Goal: Use online tool/utility: Utilize a website feature to perform a specific function

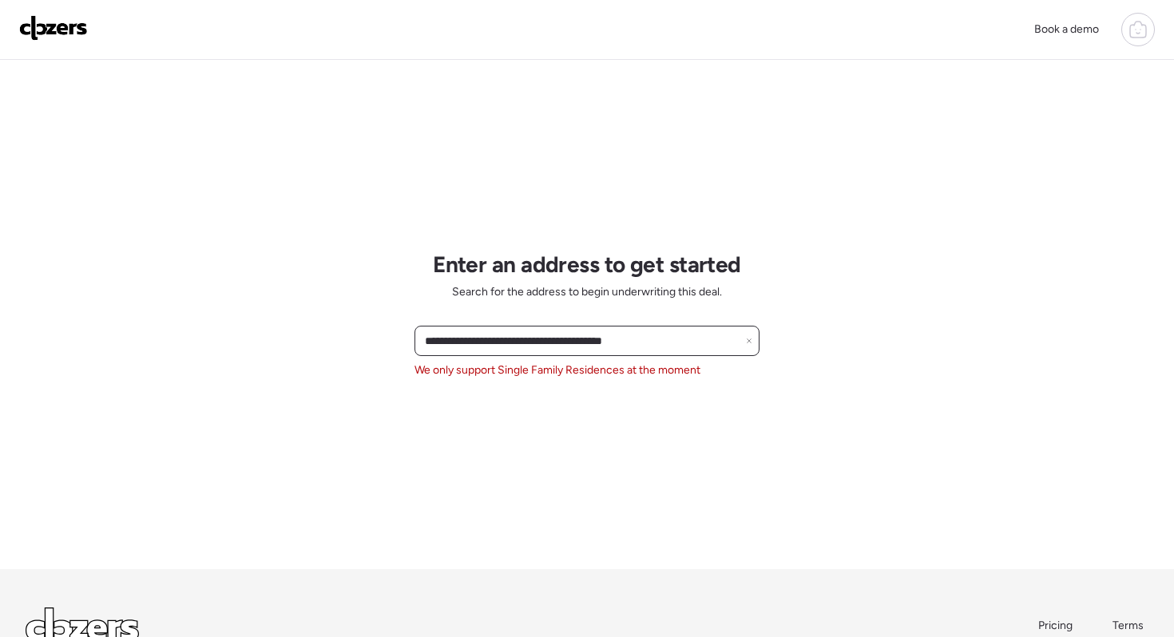
drag, startPoint x: 687, startPoint y: 344, endPoint x: 418, endPoint y: 348, distance: 269.9
click at [418, 348] on div "**********" at bounding box center [586, 341] width 345 height 30
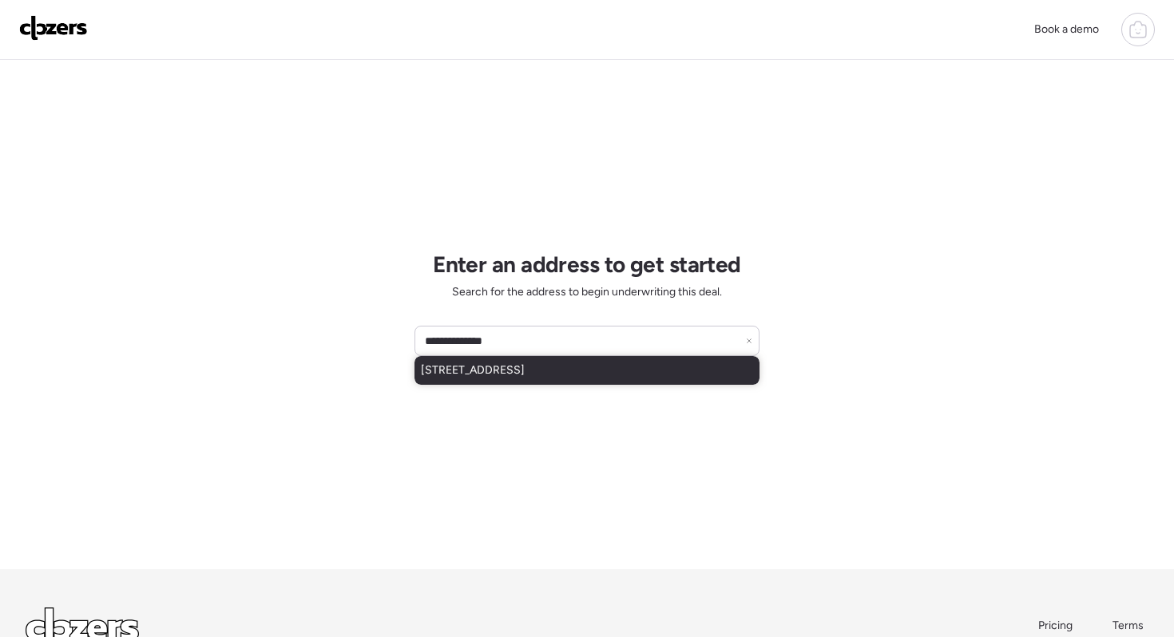
click at [457, 373] on span "[STREET_ADDRESS]" at bounding box center [473, 370] width 104 height 16
type input "**********"
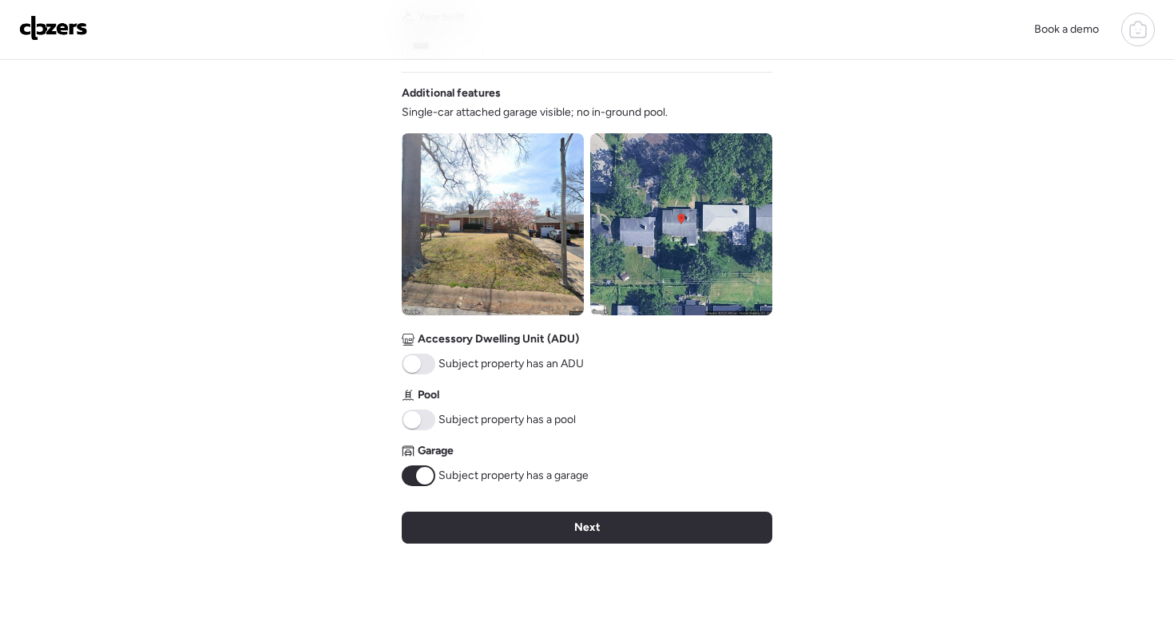
scroll to position [523, 0]
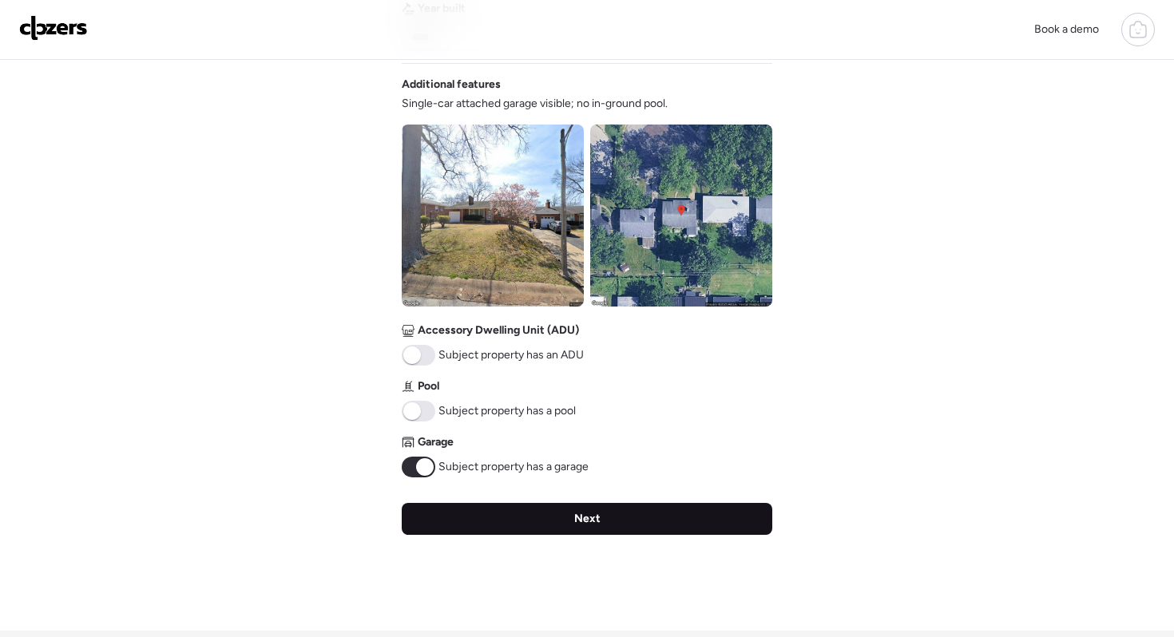
click at [575, 530] on div "Next" at bounding box center [587, 519] width 370 height 32
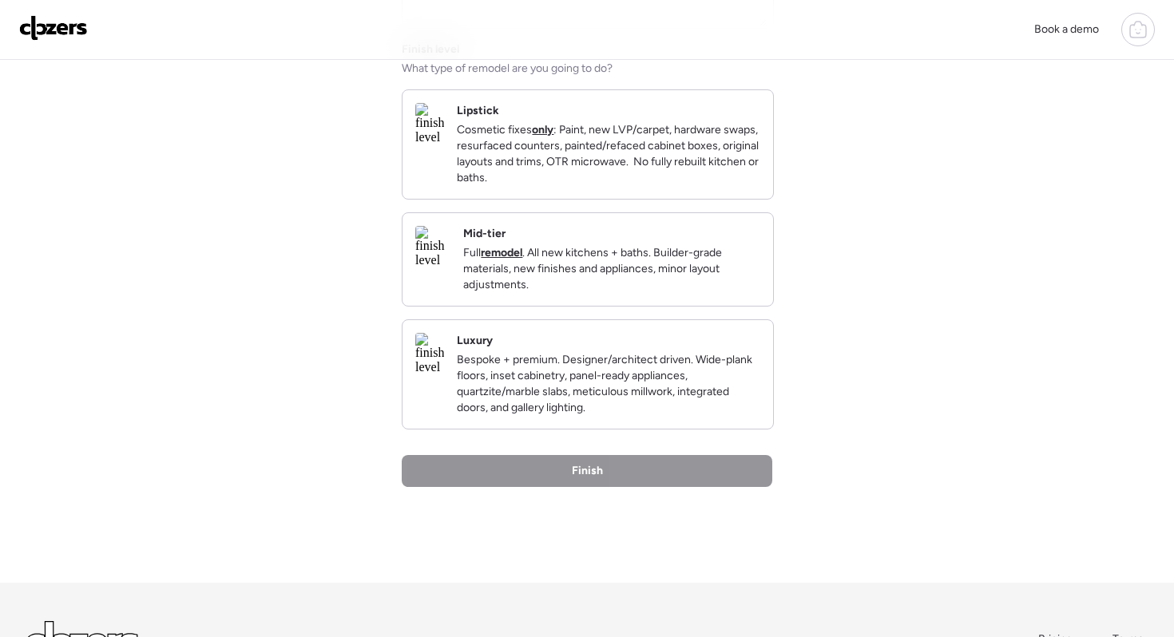
scroll to position [231, 0]
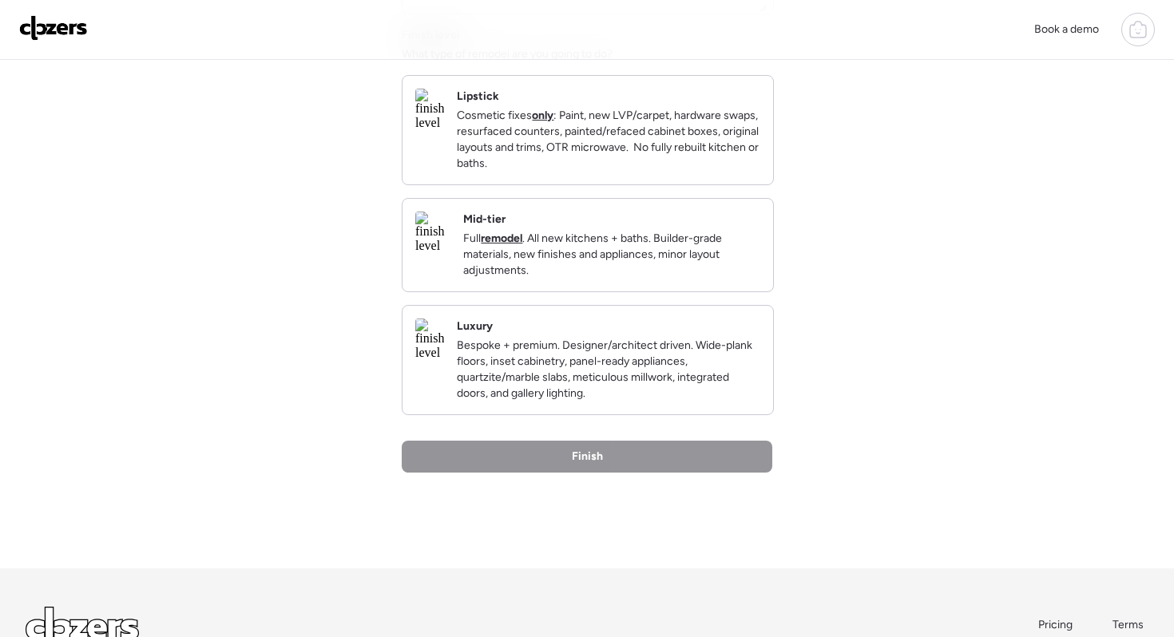
click at [545, 279] on p "Full remodel . All new kitchens + baths. Builder-grade materials, new finishes …" at bounding box center [611, 255] width 297 height 48
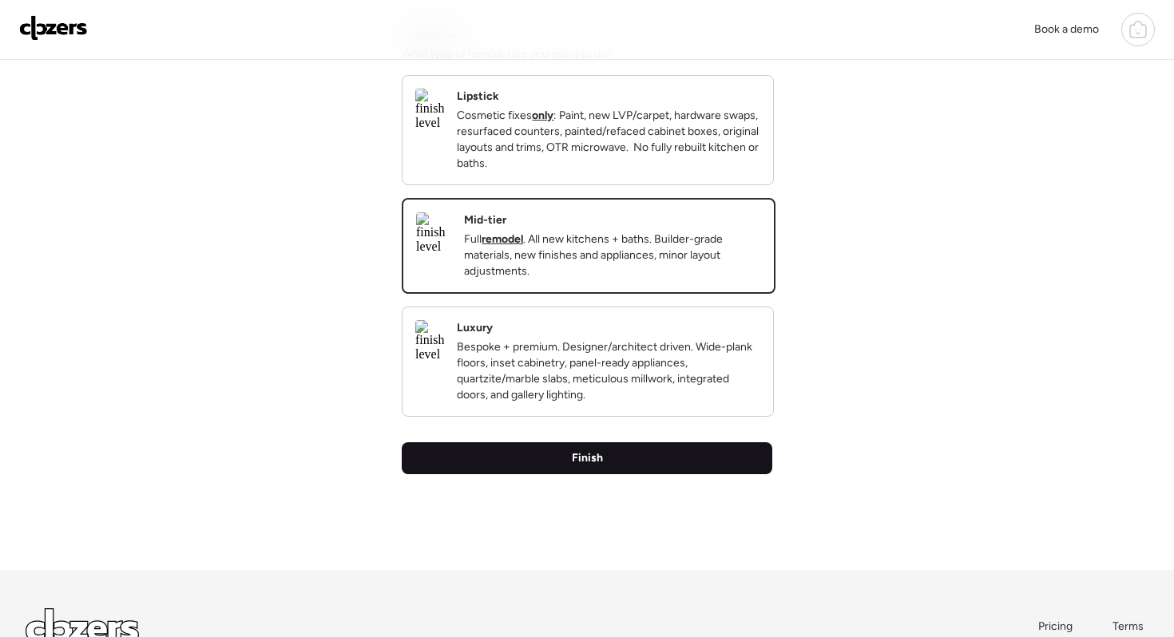
click at [575, 466] on span "Finish" at bounding box center [587, 458] width 31 height 16
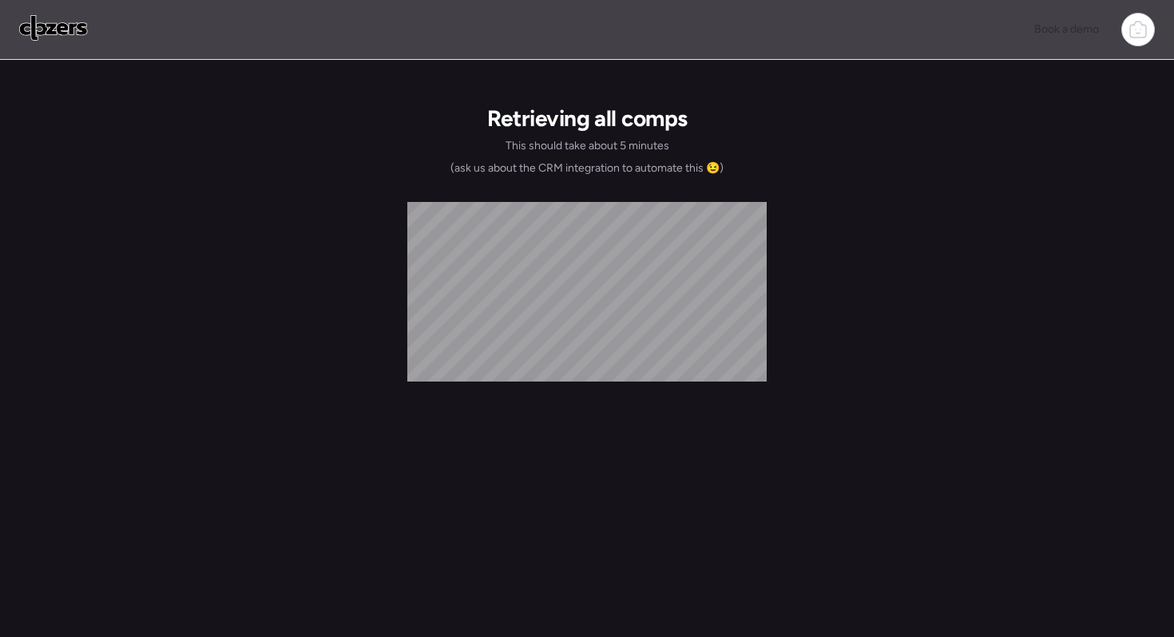
scroll to position [0, 0]
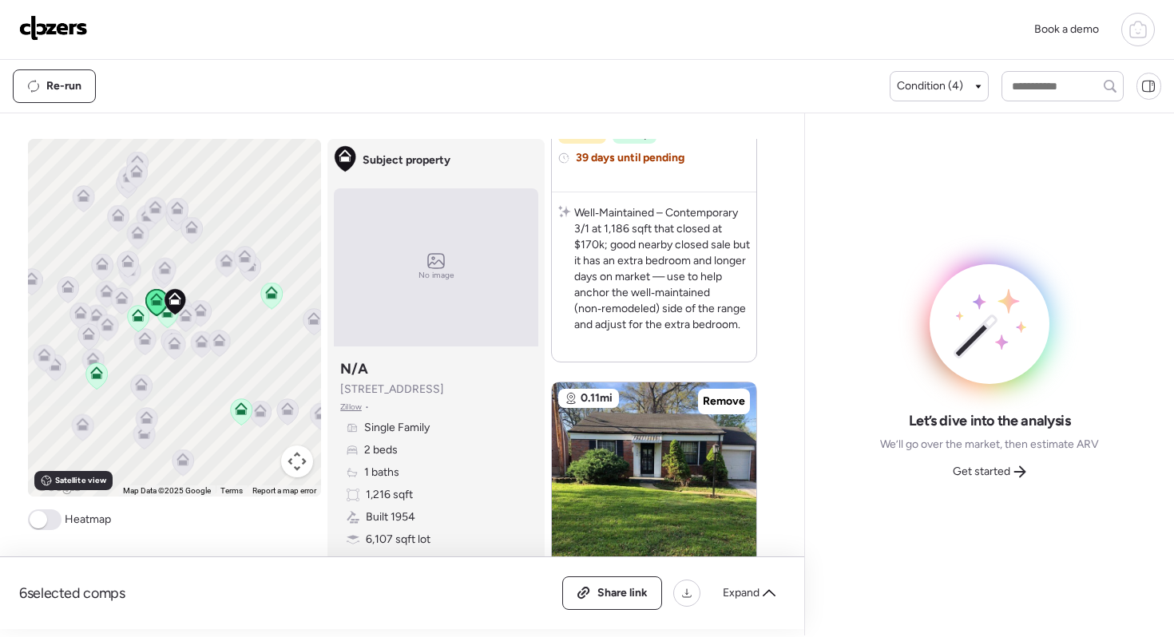
scroll to position [561, 0]
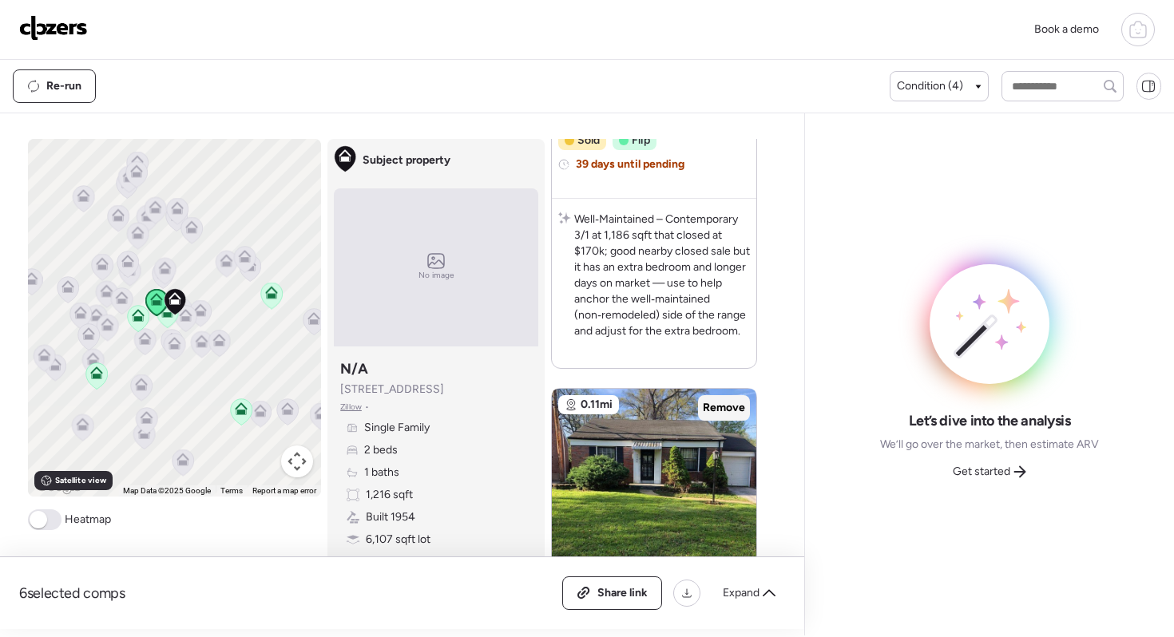
click at [723, 418] on div "Remove" at bounding box center [724, 408] width 52 height 26
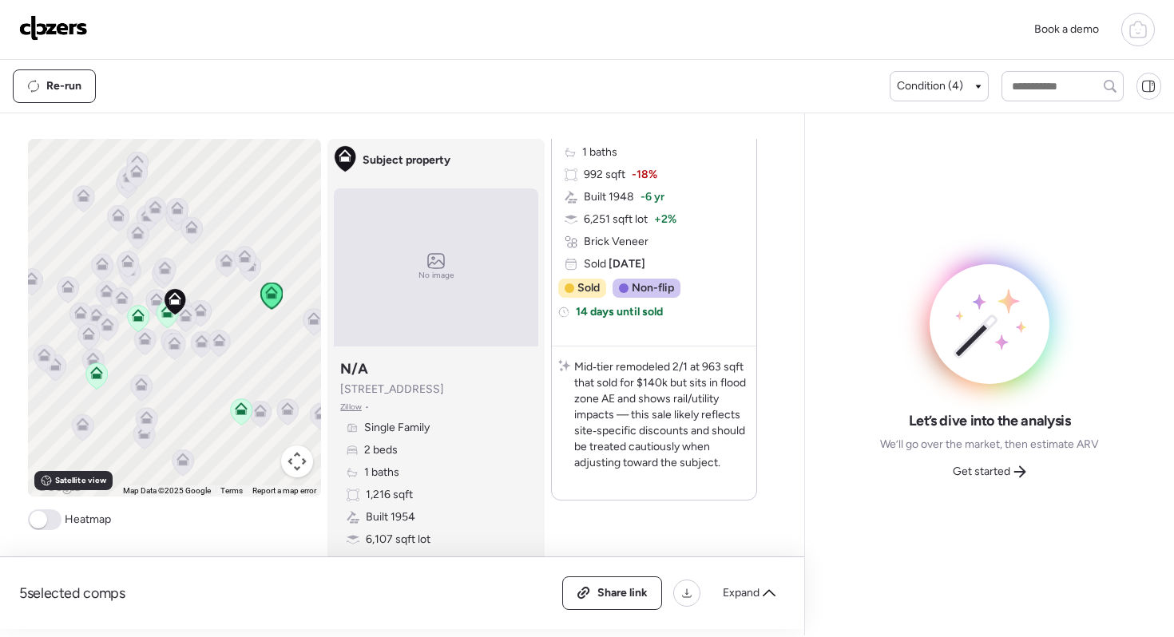
scroll to position [3351, 0]
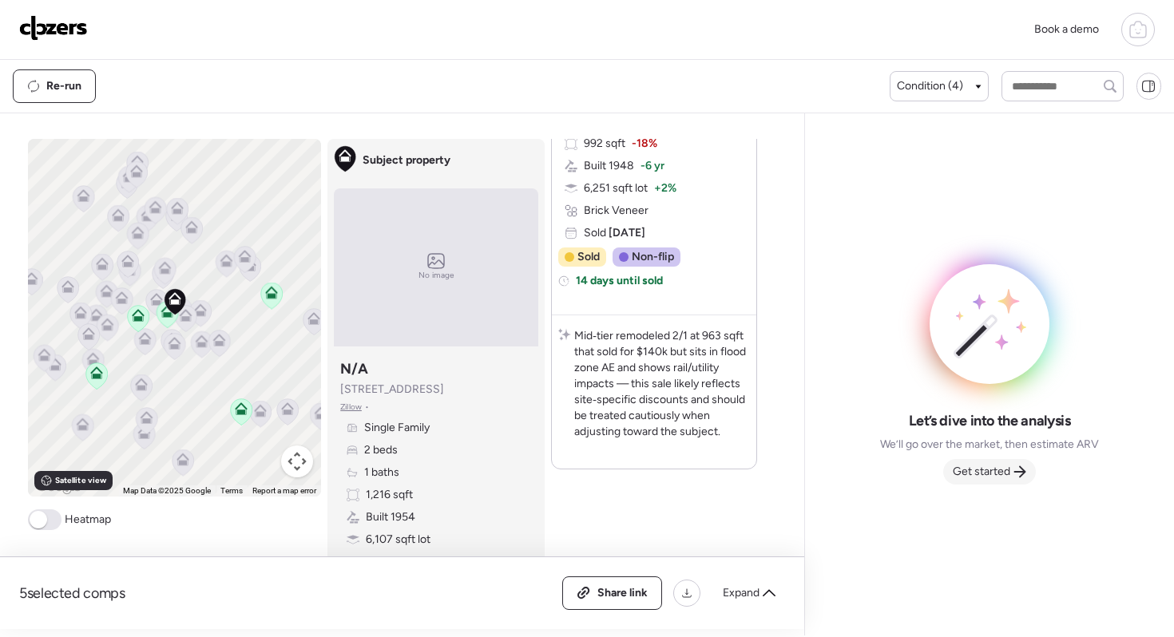
click at [971, 477] on span "Get started" at bounding box center [980, 472] width 57 height 16
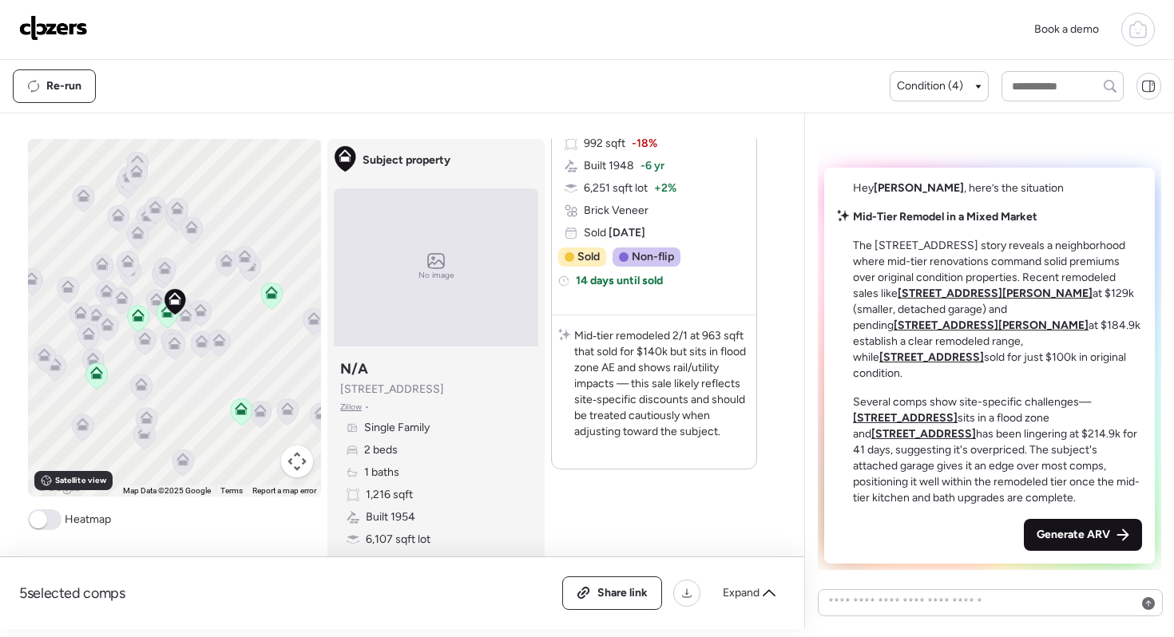
click at [1069, 537] on span "Generate ARV" at bounding box center [1072, 535] width 73 height 16
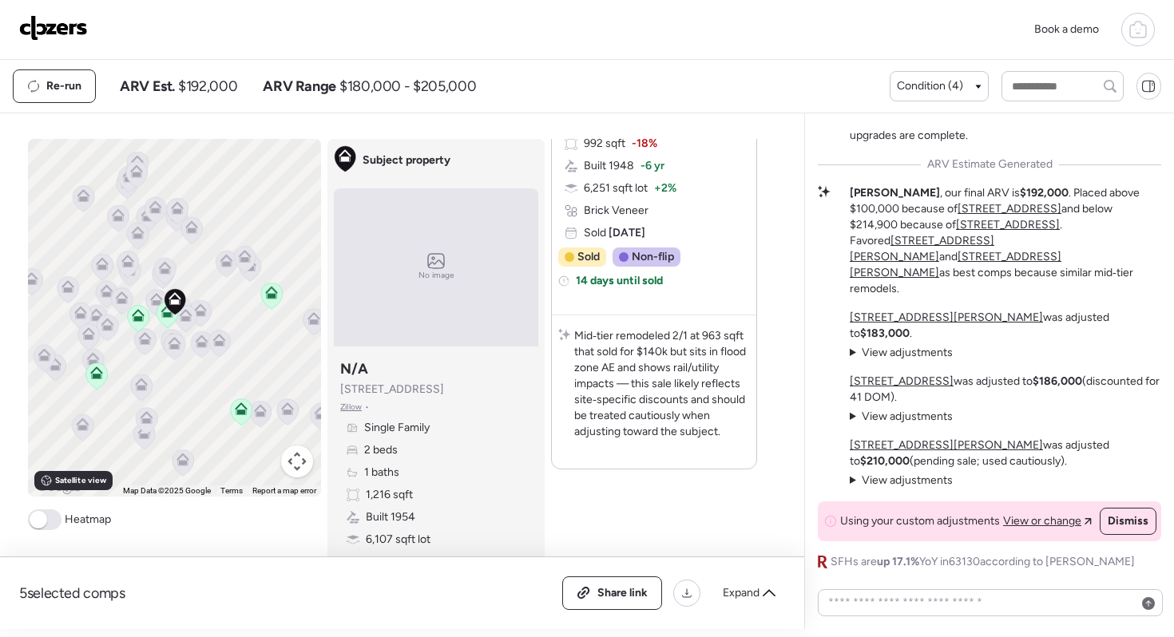
click at [1134, 31] on icon at bounding box center [1137, 29] width 19 height 19
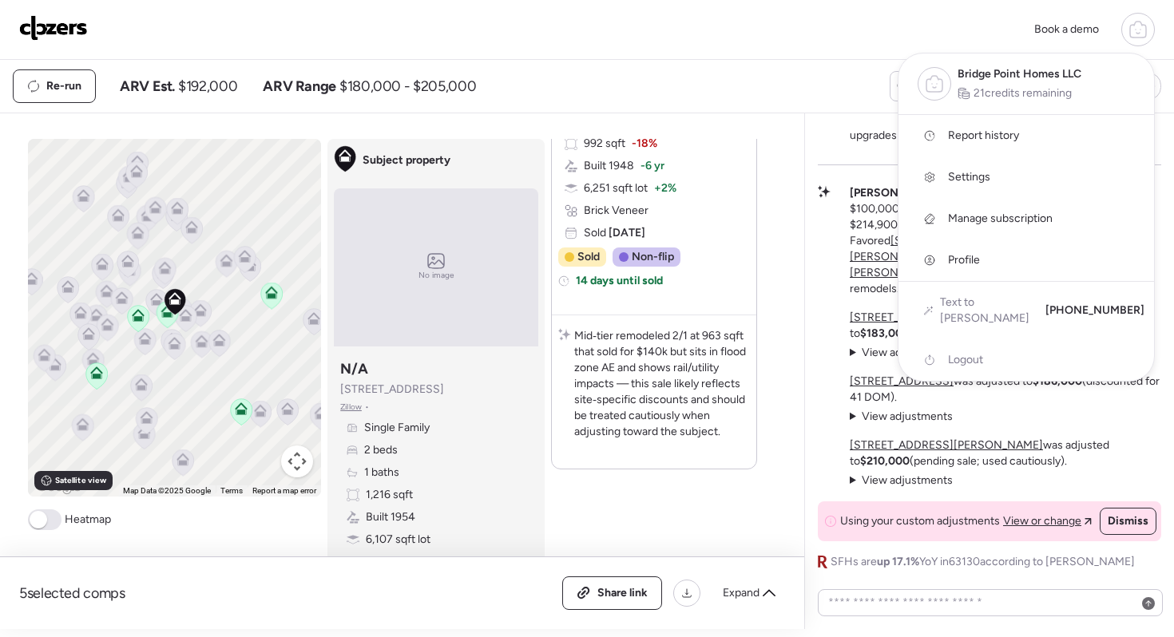
click at [734, 81] on div at bounding box center [587, 273] width 1174 height 637
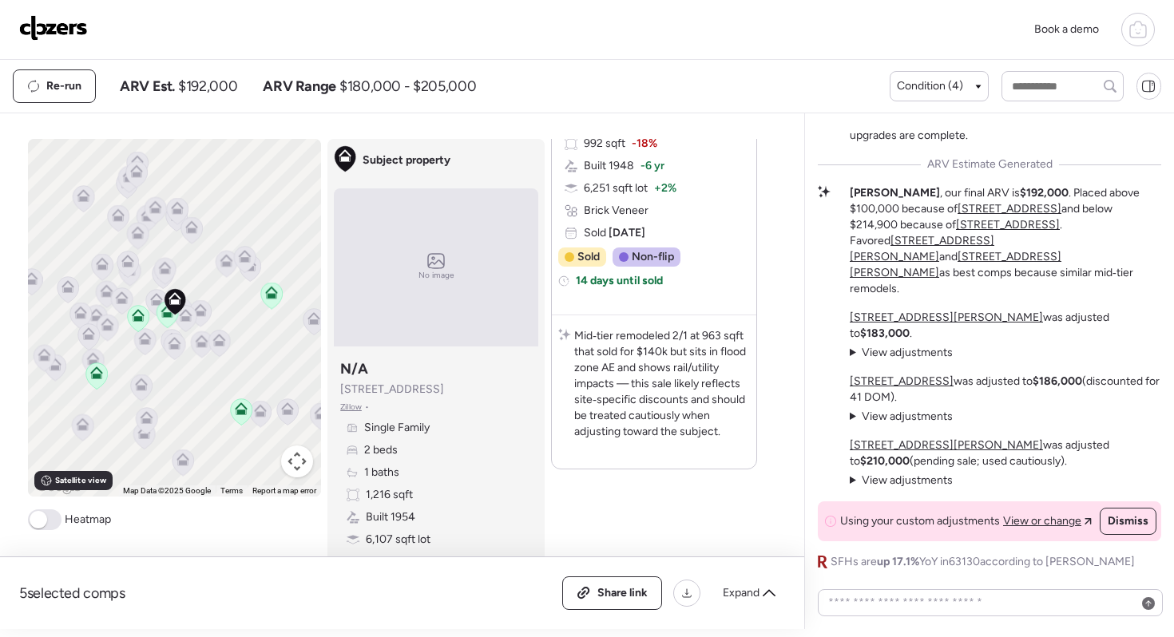
click at [65, 34] on img at bounding box center [53, 28] width 69 height 26
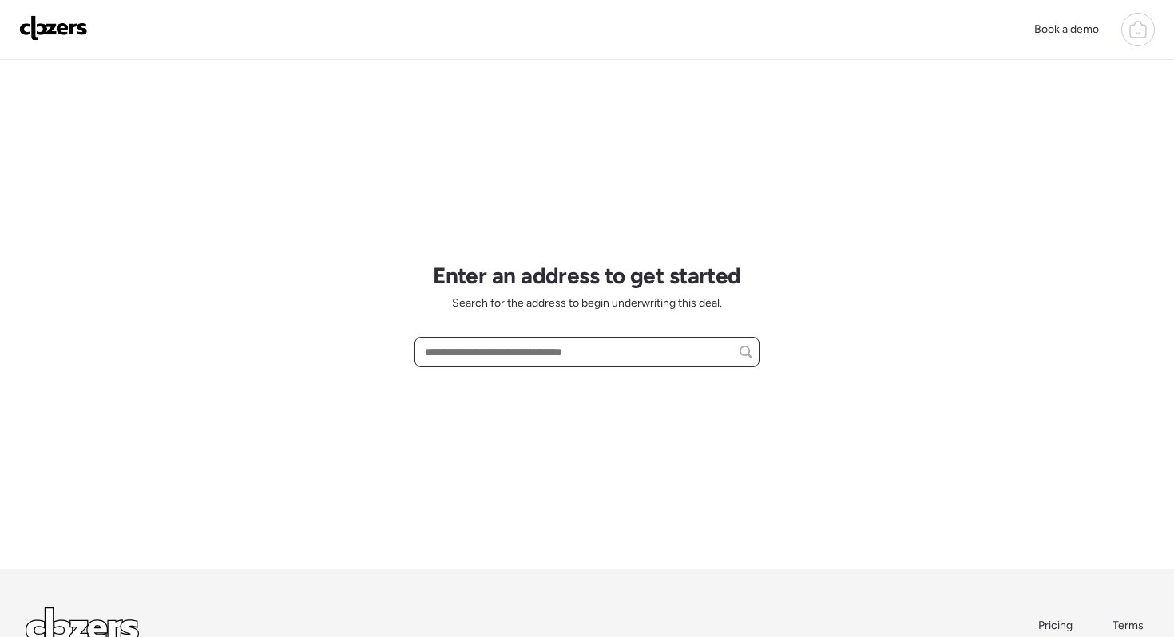
click at [472, 350] on input "text" at bounding box center [587, 352] width 331 height 22
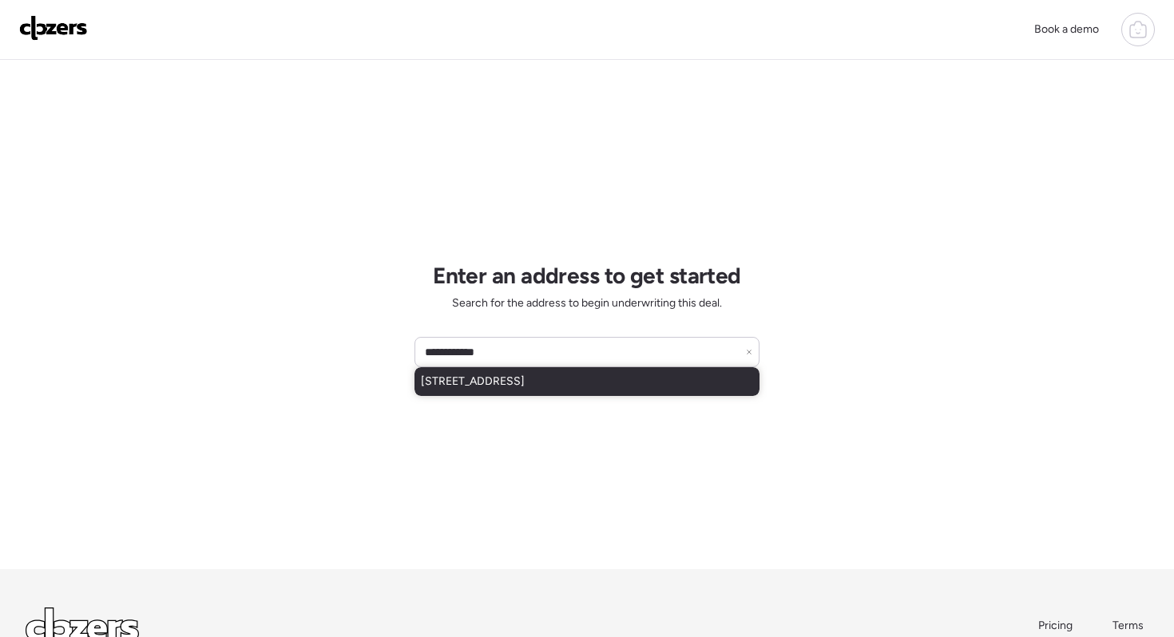
click at [484, 384] on span "[STREET_ADDRESS]" at bounding box center [473, 382] width 104 height 16
type input "**********"
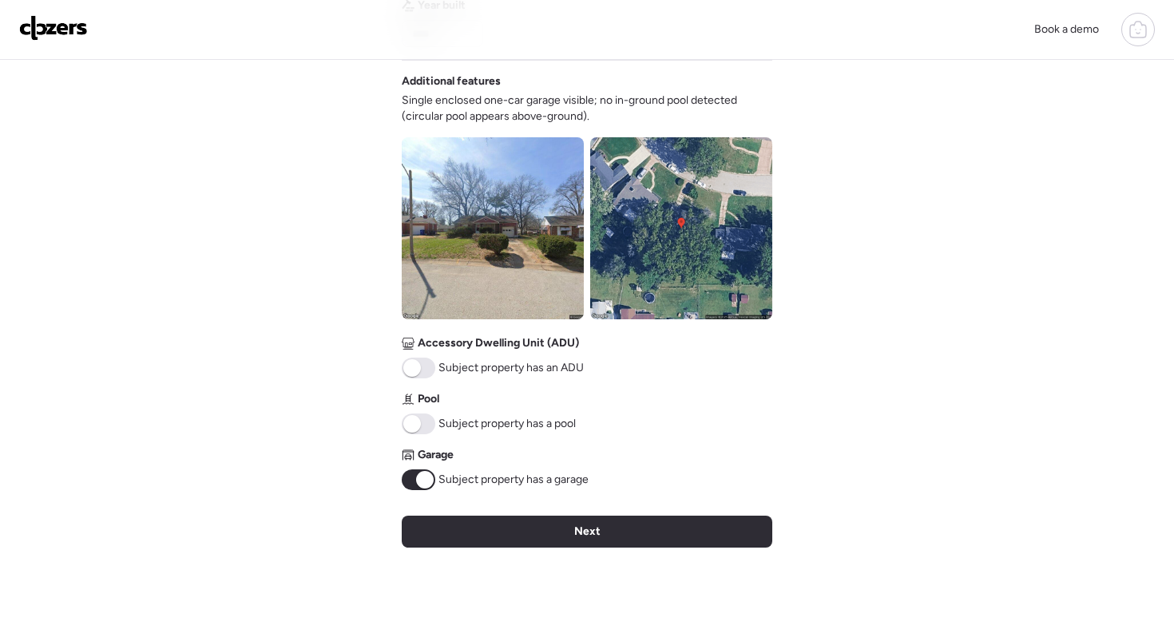
scroll to position [730, 0]
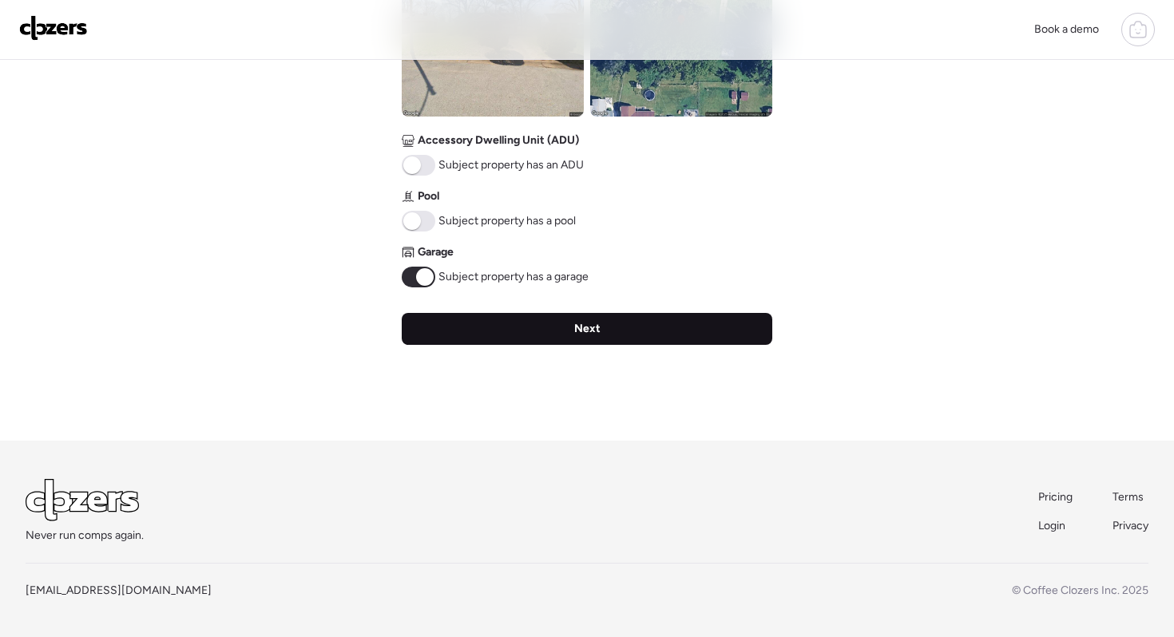
click at [597, 337] on div "Next" at bounding box center [587, 329] width 370 height 32
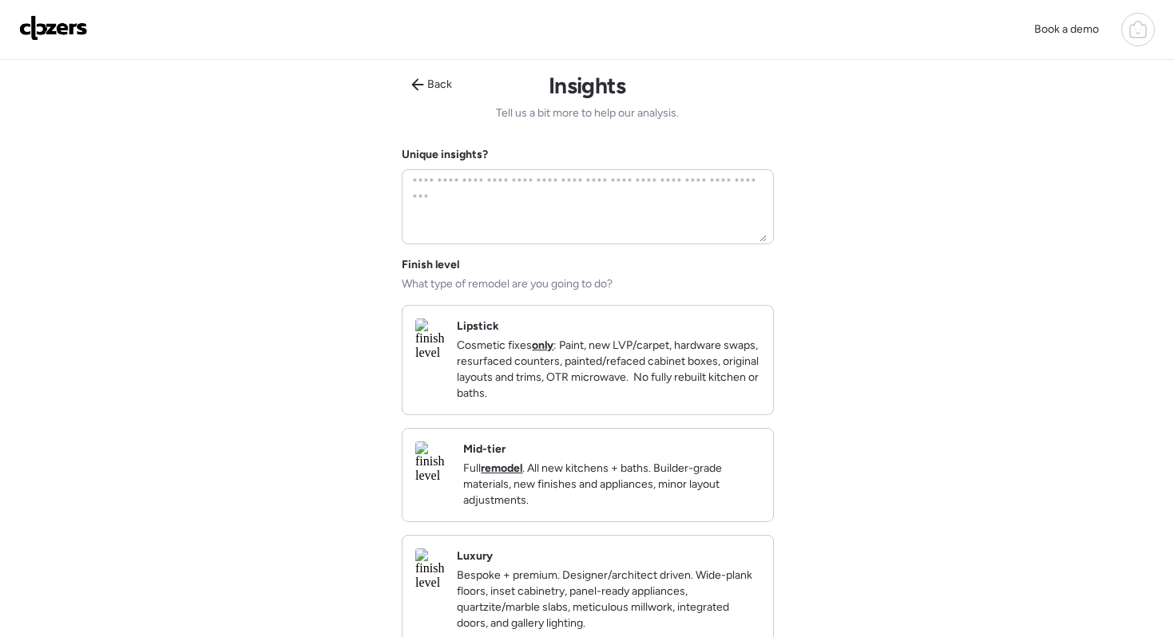
scroll to position [0, 0]
click at [584, 474] on div "Mid-tier Full remodel . All new kitchens + baths. Builder-grade materials, new …" at bounding box center [611, 475] width 297 height 67
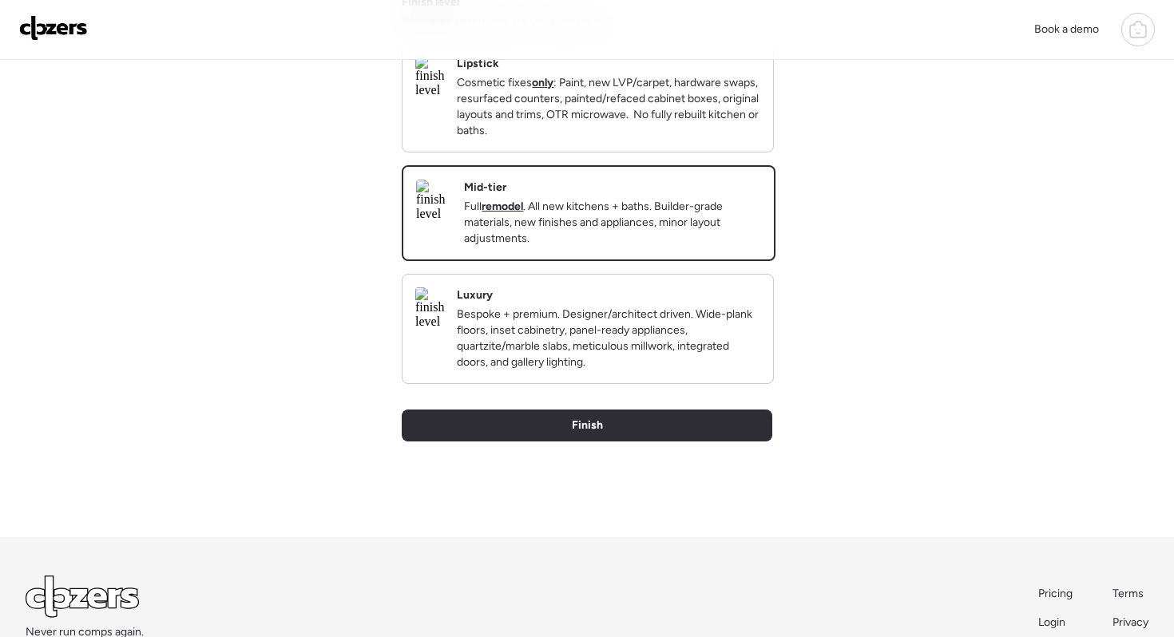
scroll to position [271, 0]
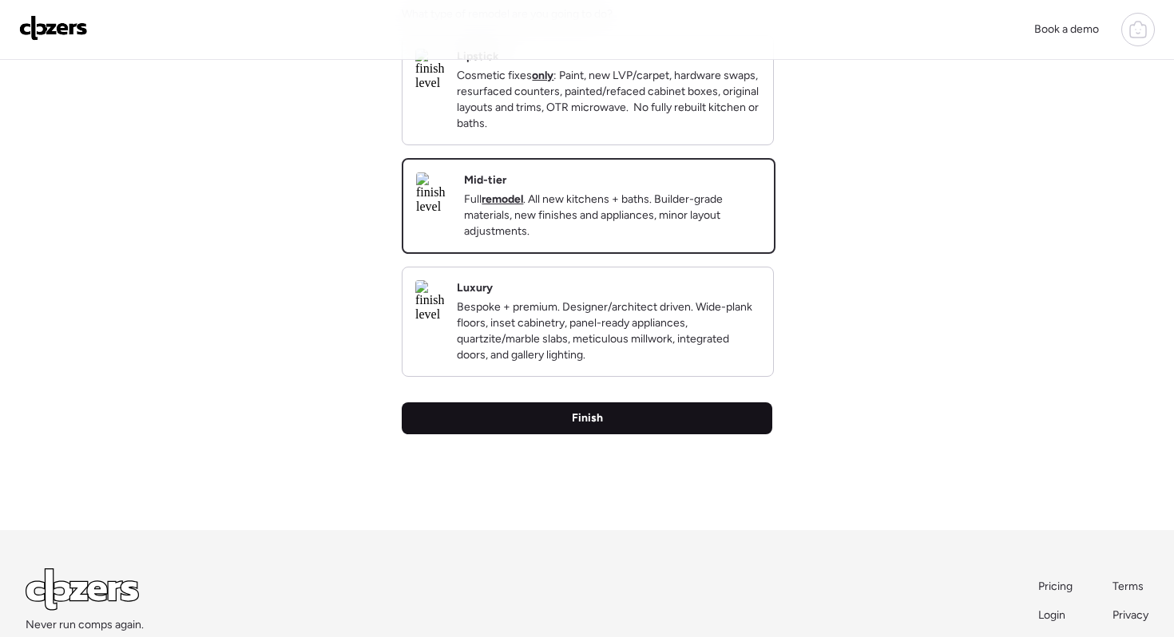
click at [596, 426] on span "Finish" at bounding box center [587, 418] width 31 height 16
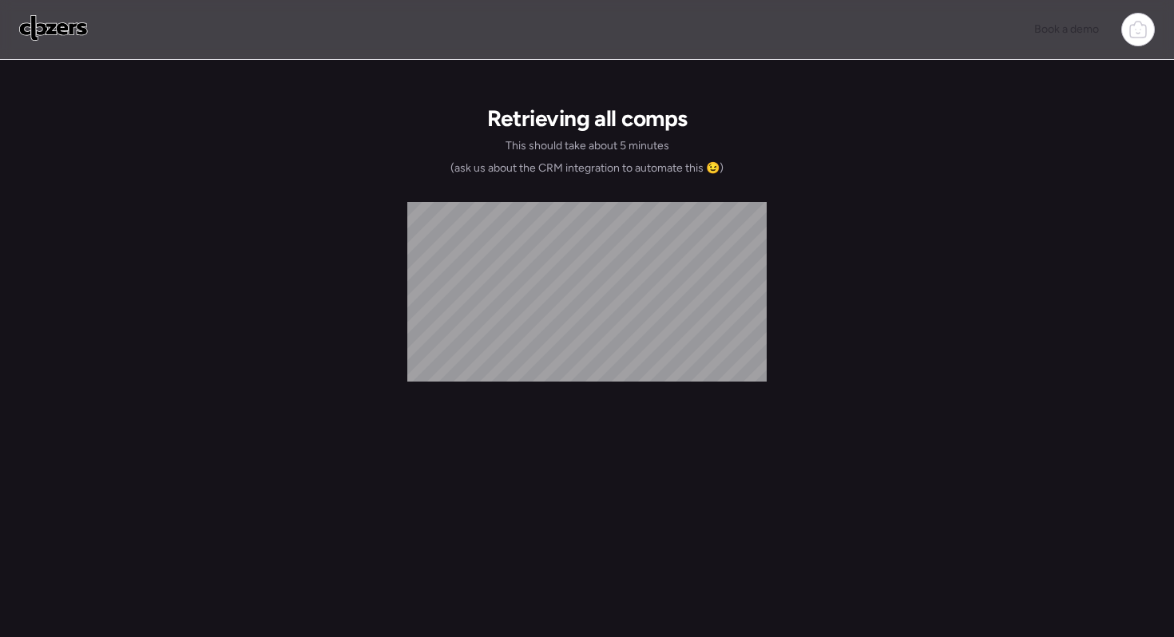
scroll to position [0, 0]
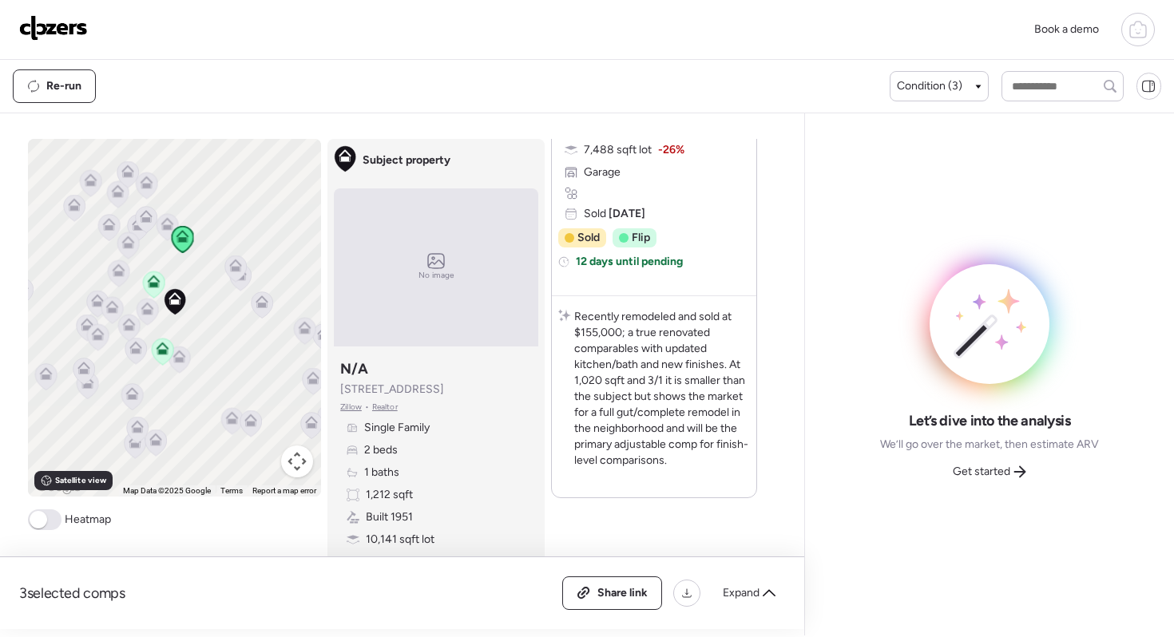
scroll to position [2021, 0]
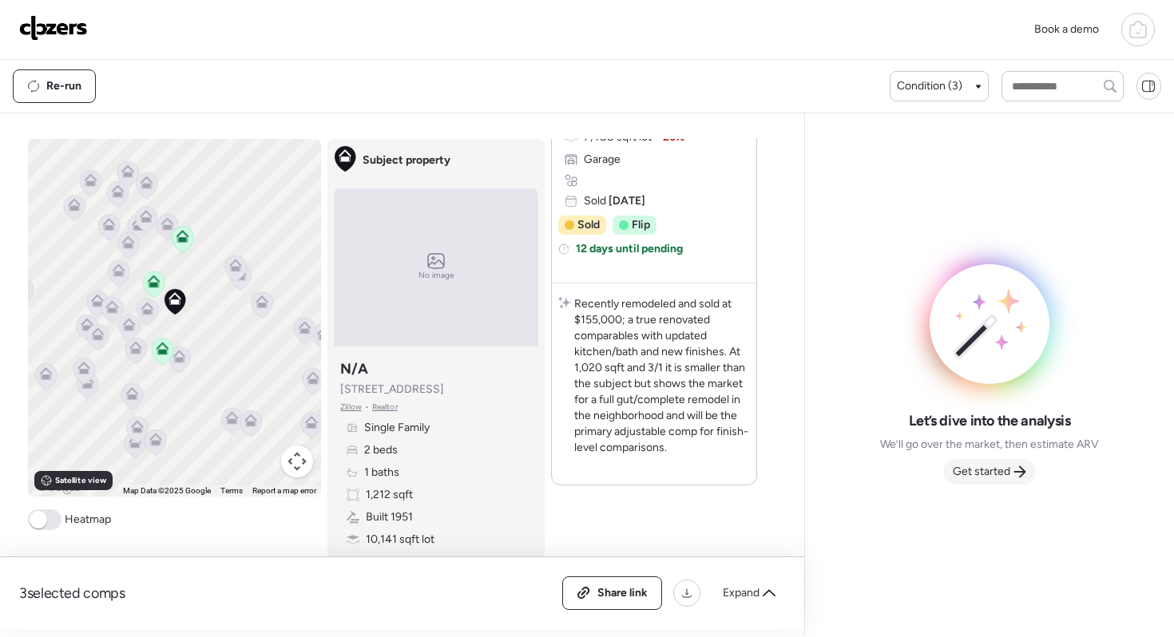
click at [960, 478] on span "Get started" at bounding box center [980, 472] width 57 height 16
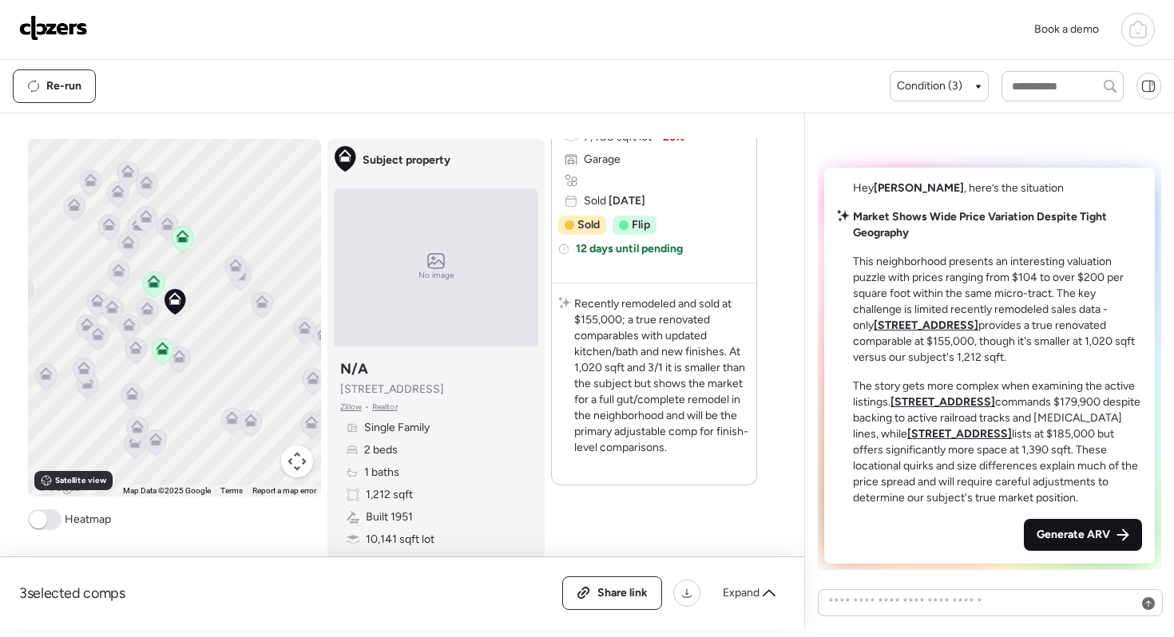
click at [1073, 535] on span "Generate ARV" at bounding box center [1072, 535] width 73 height 16
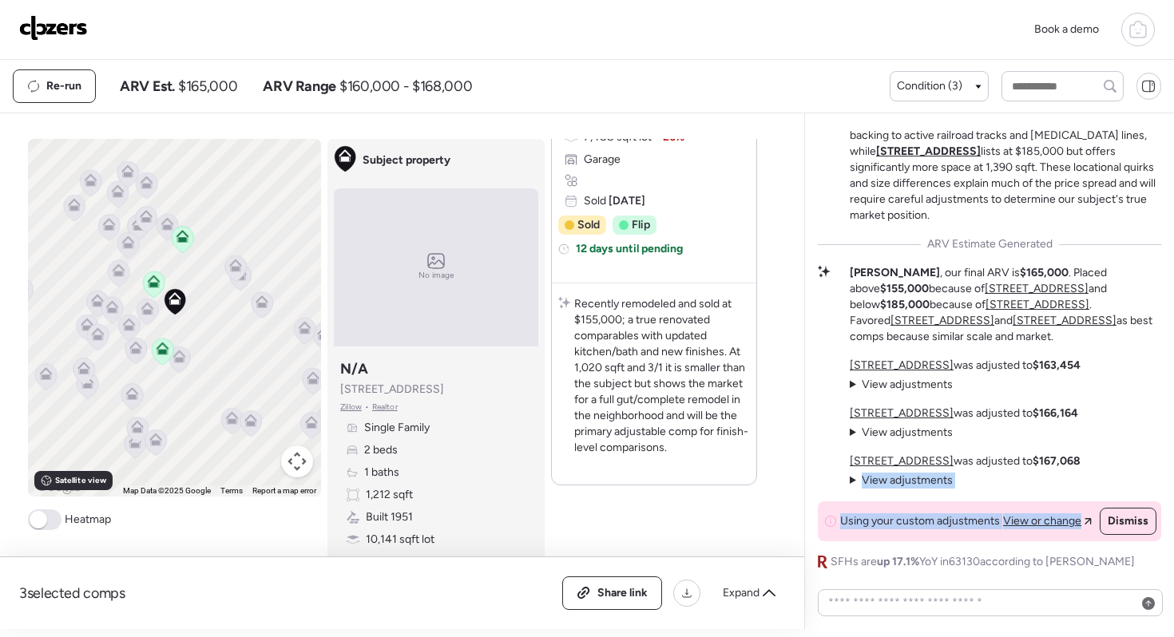
drag, startPoint x: 1119, startPoint y: 479, endPoint x: 1104, endPoint y: 535, distance: 57.9
click at [1113, 505] on div "Using your custom adjustments View or change Dismiss" at bounding box center [988, 521] width 343 height 40
